Goal: Task Accomplishment & Management: Complete application form

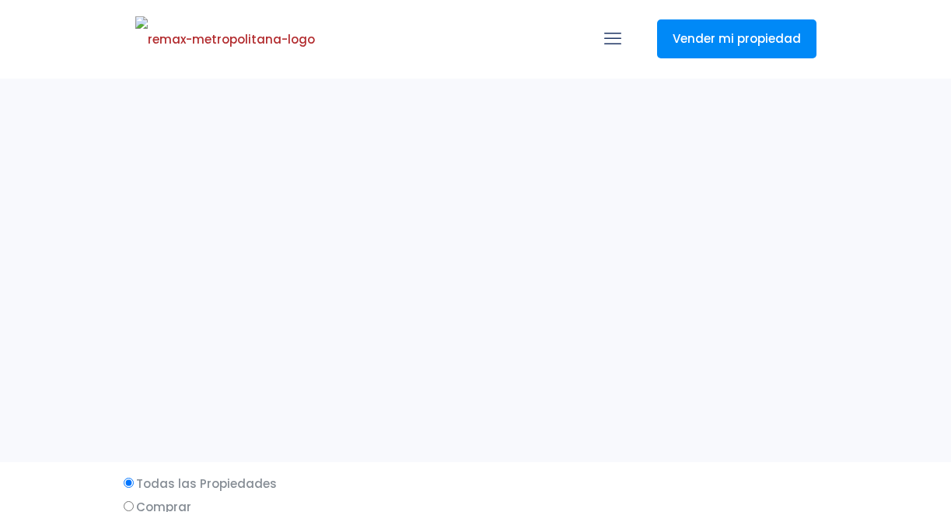
select select
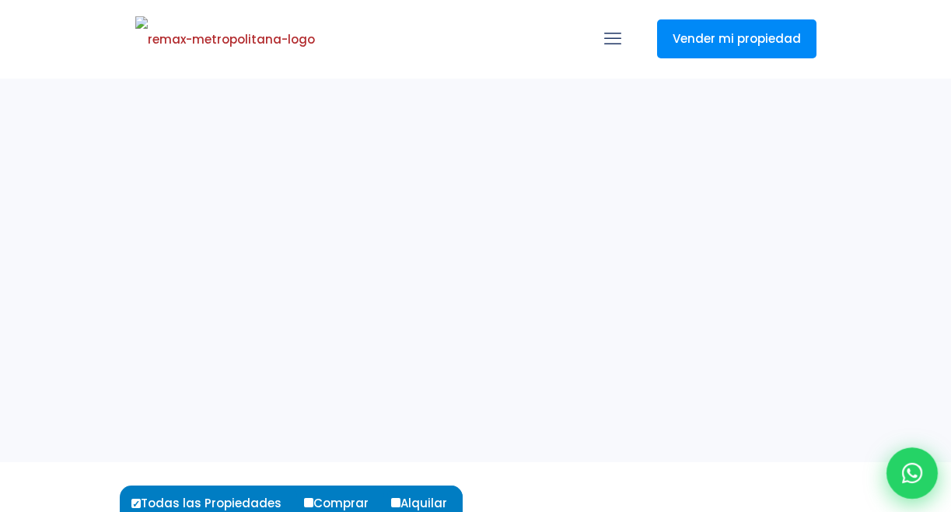
click at [918, 474] on icon at bounding box center [912, 473] width 20 height 20
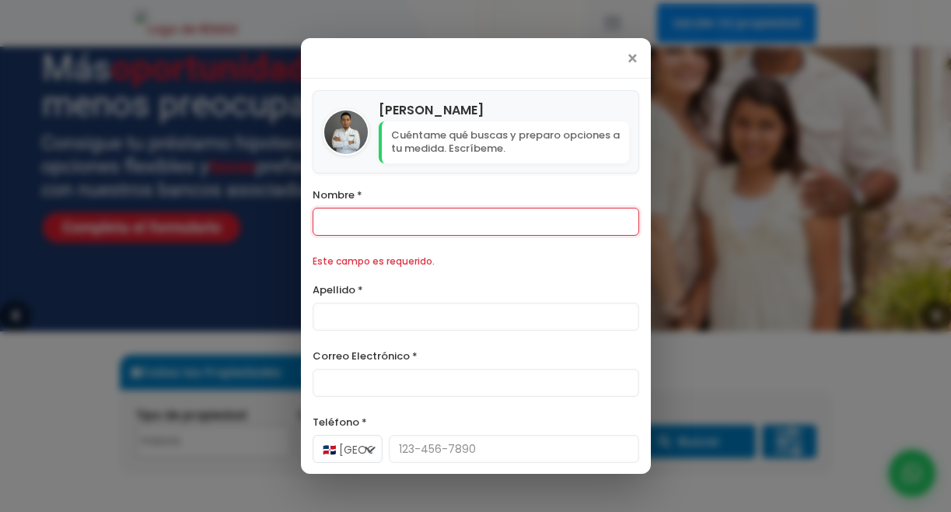
scroll to position [260, 0]
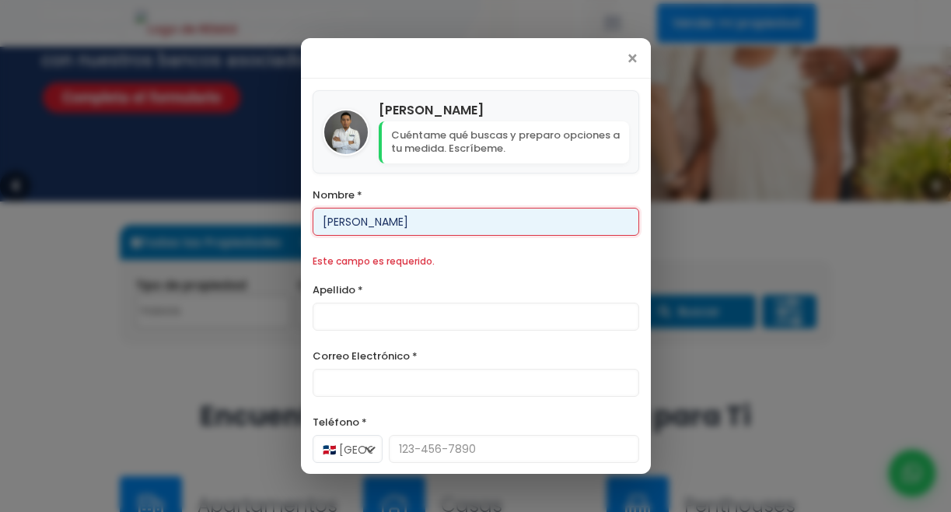
type input "[PERSON_NAME]"
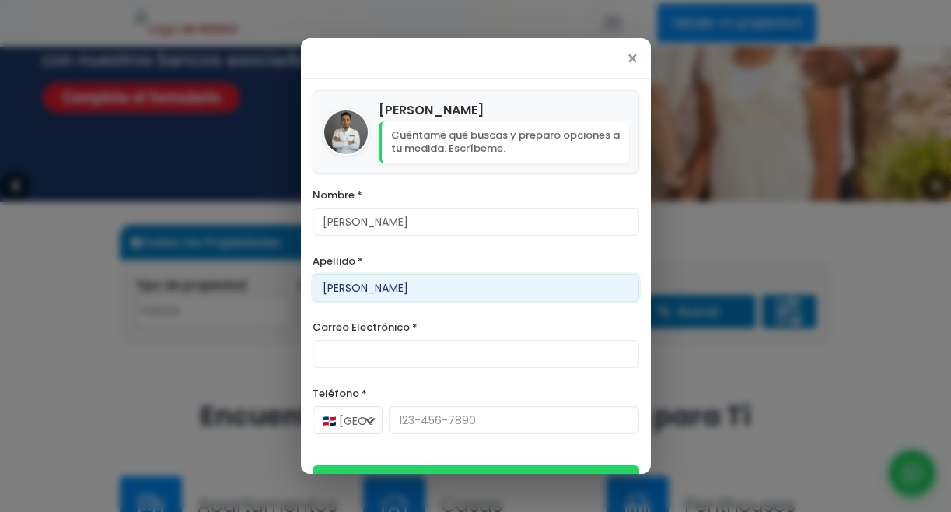
type input "[PERSON_NAME]"
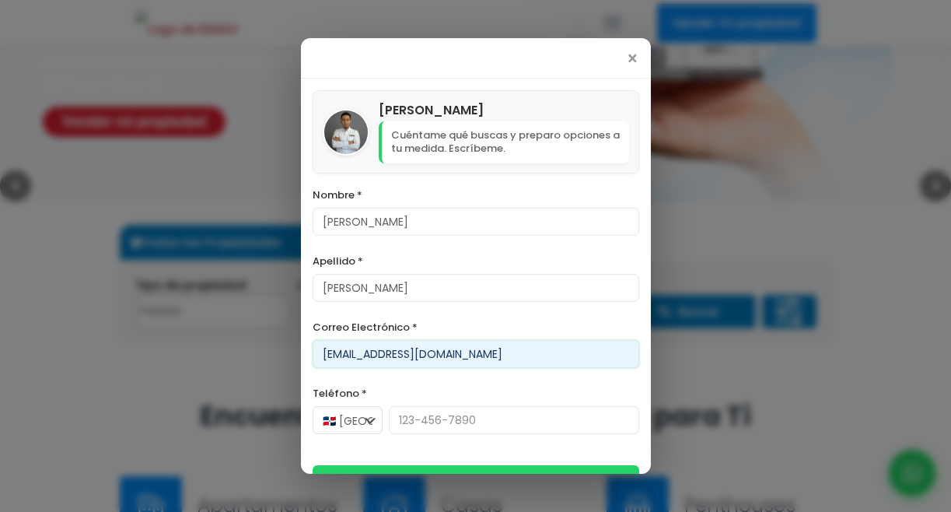
type input "[EMAIL_ADDRESS][DOMAIN_NAME]"
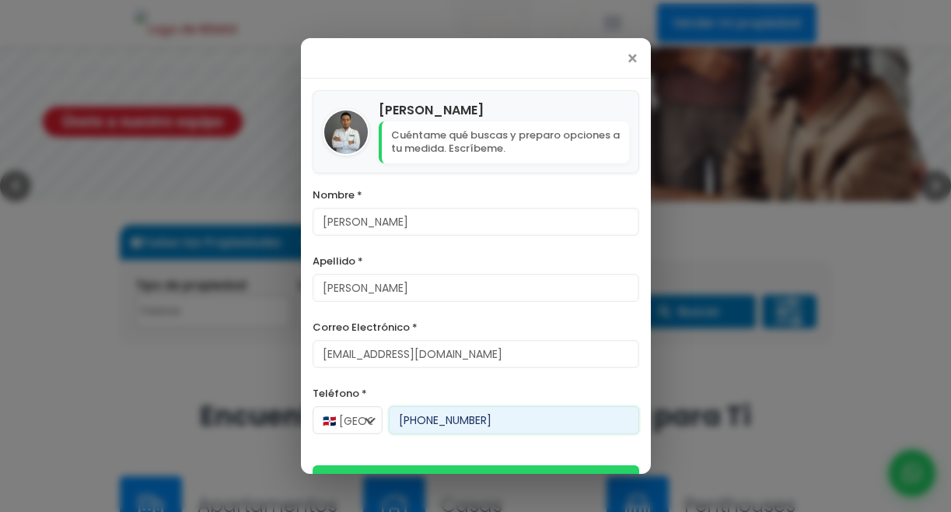
scroll to position [34, 0]
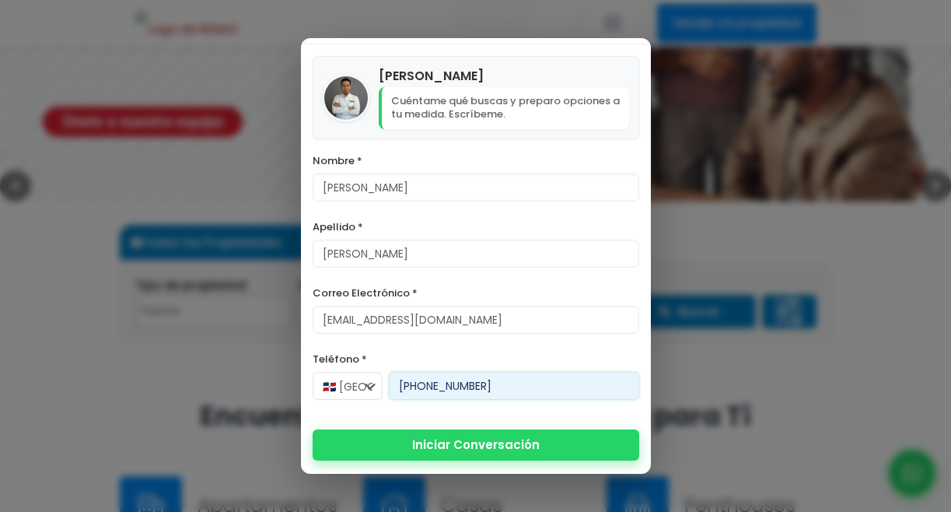
type input "[PHONE_NUMBER]"
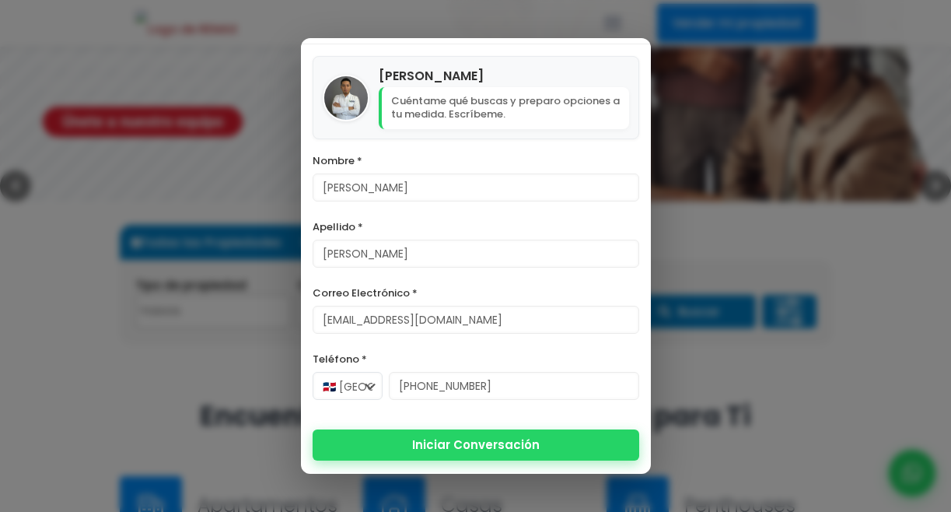
click at [491, 437] on button "Iniciar Conversación" at bounding box center [476, 444] width 327 height 31
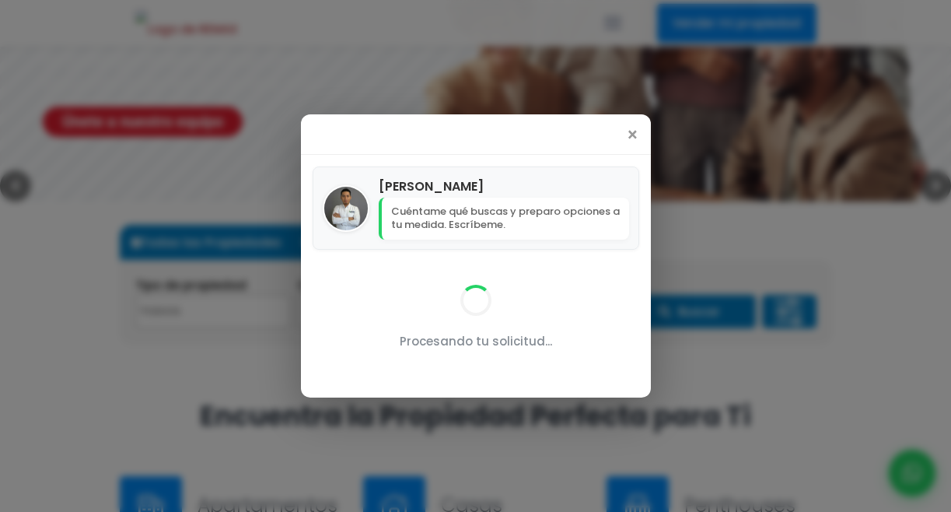
scroll to position [0, 0]
